Goal: Task Accomplishment & Management: Manage account settings

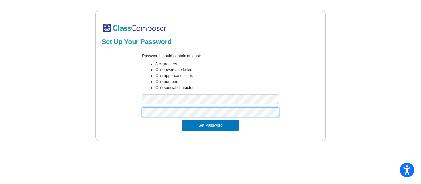
click at [181, 120] on button "Set Password" at bounding box center [210, 125] width 58 height 11
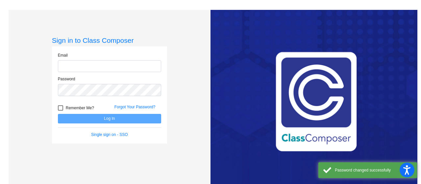
click at [80, 62] on input "email" at bounding box center [109, 66] width 103 height 12
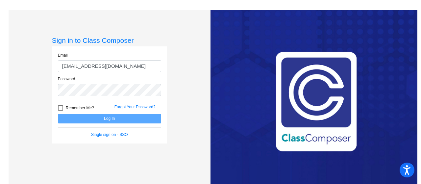
type input "[EMAIL_ADDRESS][DOMAIN_NAME]"
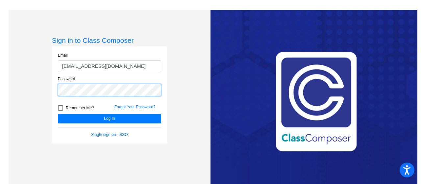
click at [58, 114] on button "Log In" at bounding box center [109, 119] width 103 height 10
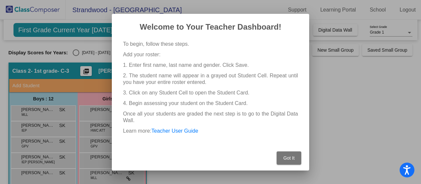
click at [287, 158] on span "Got It" at bounding box center [288, 157] width 11 height 5
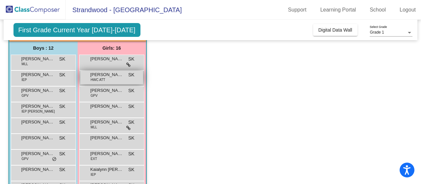
scroll to position [33, 0]
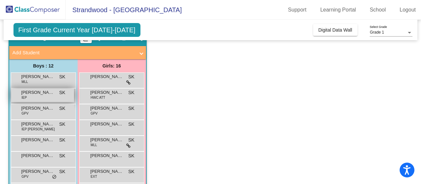
click at [37, 96] on div "[PERSON_NAME] IEP SK lock do_not_disturb_alt" at bounding box center [42, 94] width 63 height 13
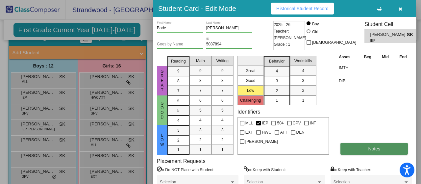
click at [378, 150] on span "Notes" at bounding box center [374, 148] width 12 height 5
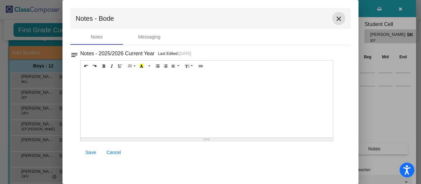
click at [339, 20] on mat-icon "close" at bounding box center [339, 19] width 8 height 8
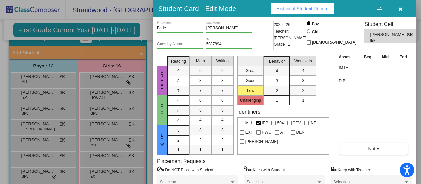
click at [352, 118] on div "Asses Beg Mid End IMTH DIB Notes" at bounding box center [374, 103] width 75 height 101
drag, startPoint x: 418, startPoint y: 67, endPoint x: 417, endPoint y: 115, distance: 48.0
click at [417, 115] on div at bounding box center [210, 92] width 421 height 184
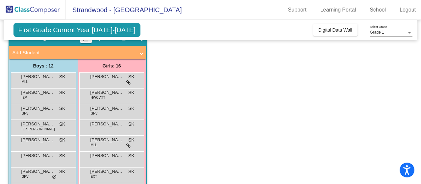
click at [387, 111] on app-classroom "Class 2 - 1st grade- C-3 picture_as_pdf [PERSON_NAME] Add Student First Name La…" at bounding box center [211, 183] width 404 height 306
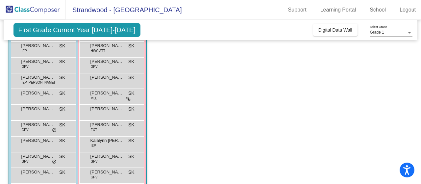
scroll to position [0, 0]
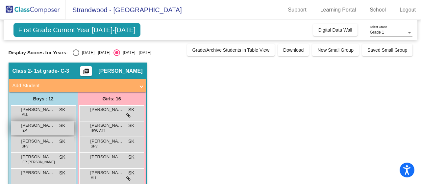
click at [51, 126] on span "[PERSON_NAME]" at bounding box center [37, 125] width 33 height 7
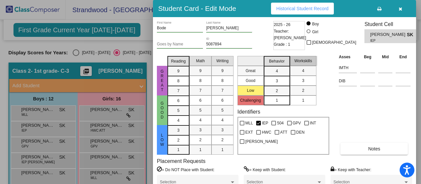
click at [292, 62] on div "Workskills" at bounding box center [303, 61] width 28 height 10
